Goal: Information Seeking & Learning: Find specific fact

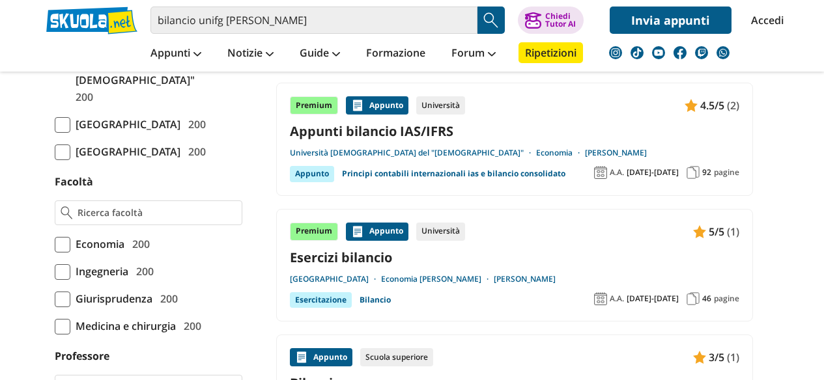
scroll to position [689, 0]
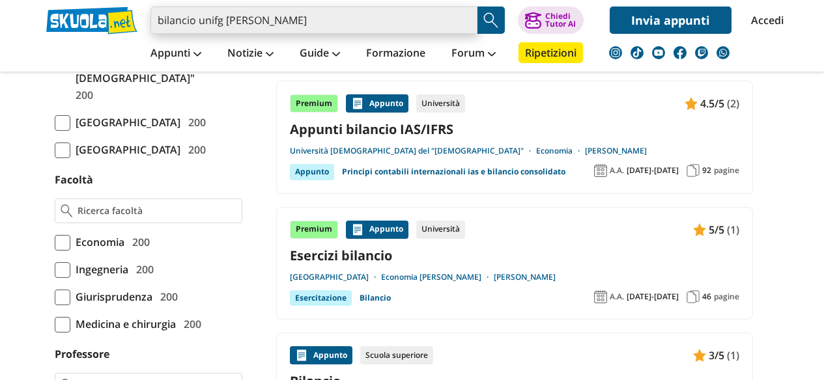
click at [201, 19] on input "bilancio unifg milone" at bounding box center [313, 20] width 327 height 27
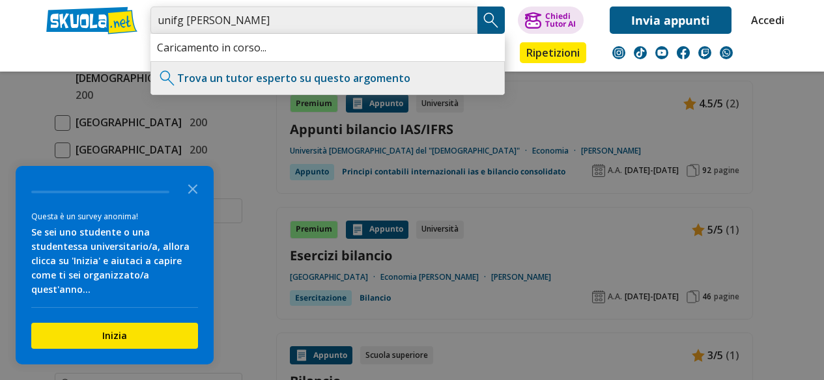
type input "unifg [PERSON_NAME]"
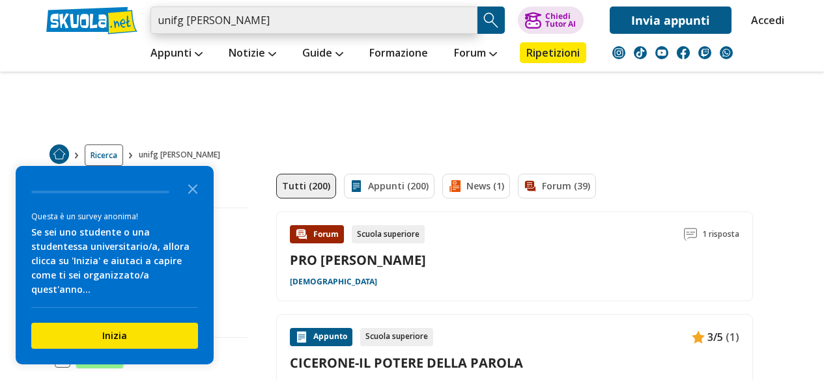
click at [260, 24] on input "unifg [PERSON_NAME]" at bounding box center [313, 20] width 327 height 27
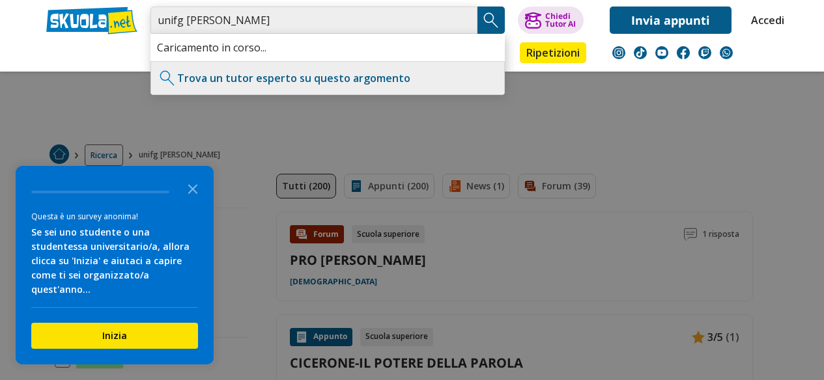
type input "unifg [PERSON_NAME]"
